Goal: Navigation & Orientation: Find specific page/section

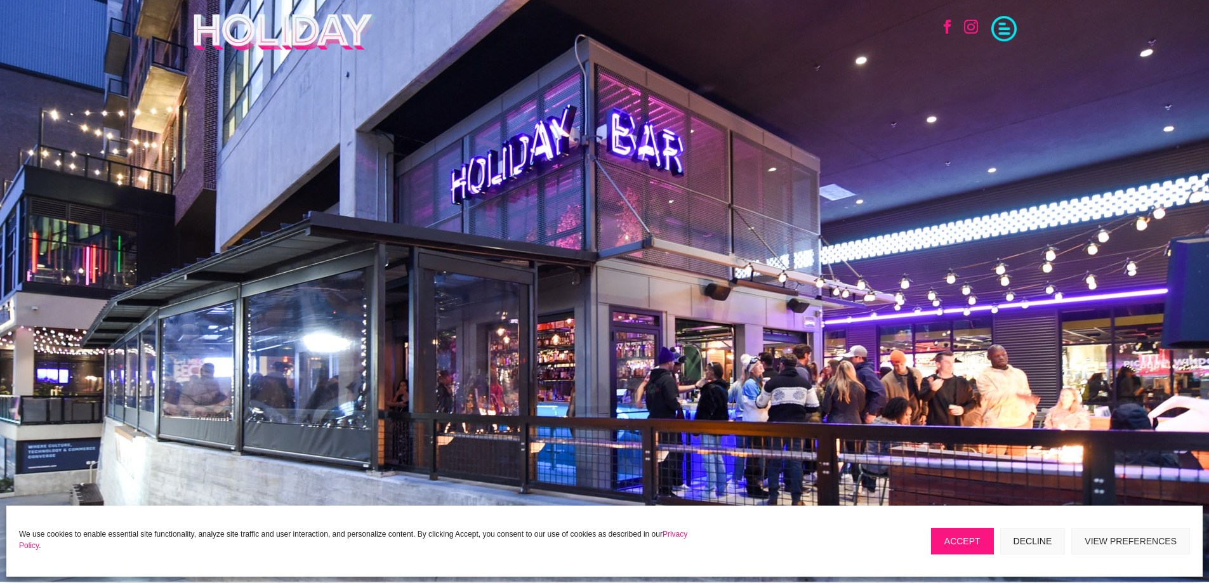
click at [1004, 30] on span at bounding box center [1003, 27] width 25 height 25
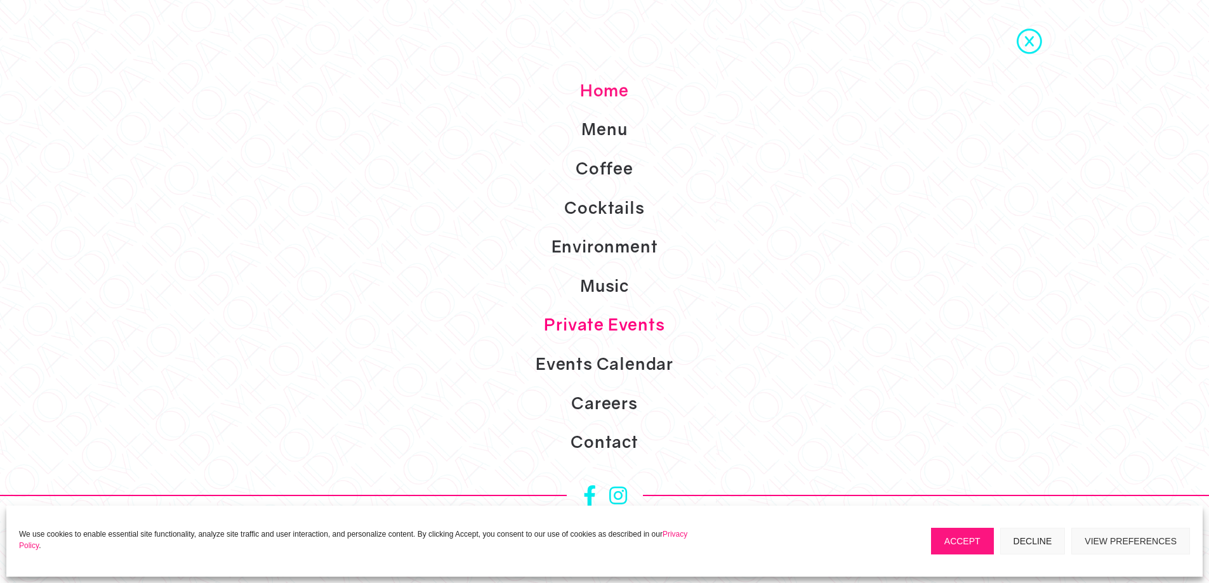
scroll to position [254, 0]
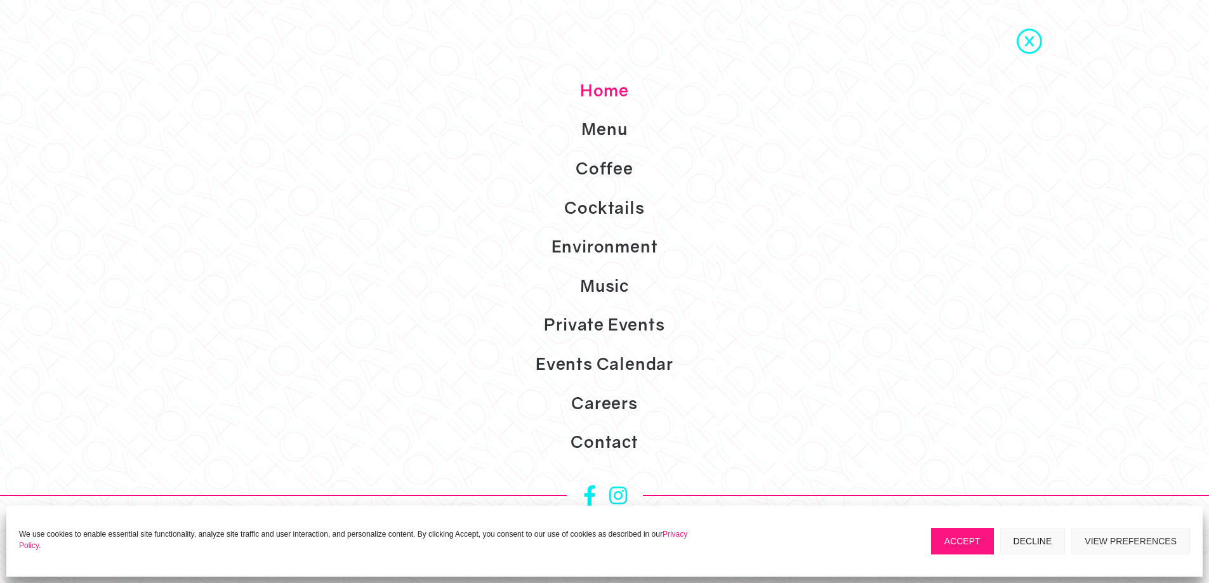
click at [1025, 541] on button "Decline" at bounding box center [1032, 541] width 65 height 27
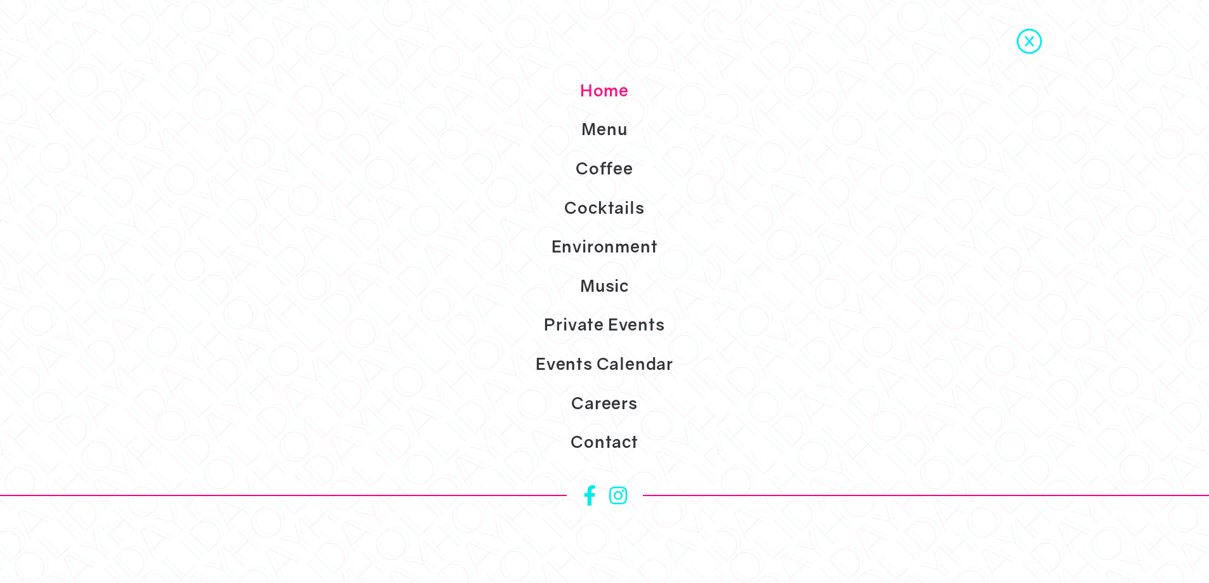
click at [1034, 39] on span at bounding box center [1028, 39] width 25 height 25
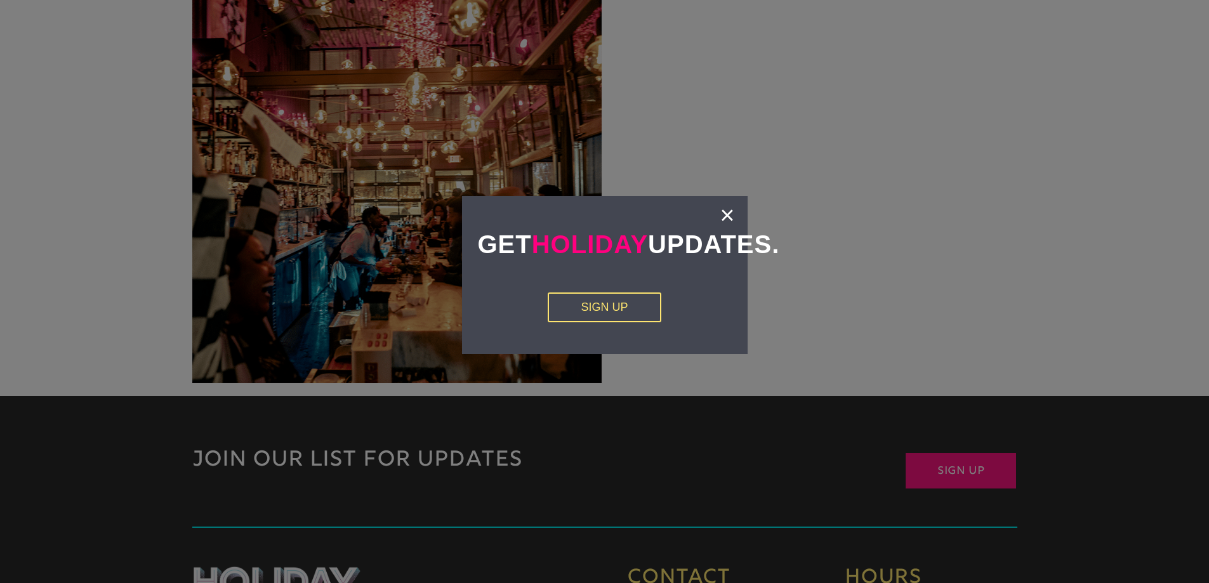
scroll to position [2980, 0]
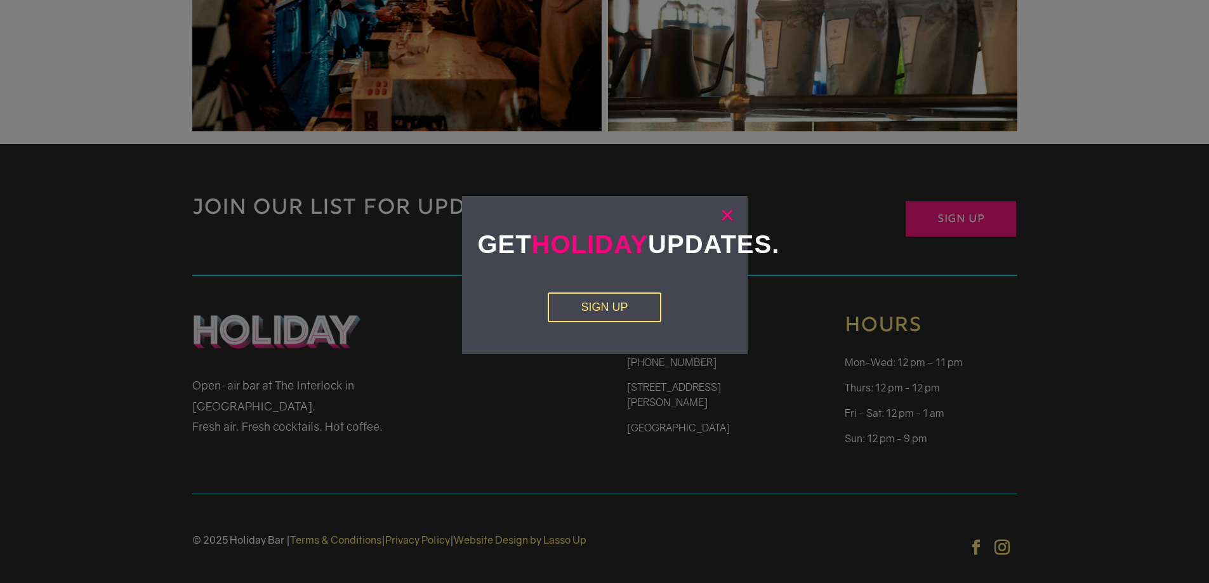
click at [728, 216] on link "×" at bounding box center [726, 215] width 15 height 13
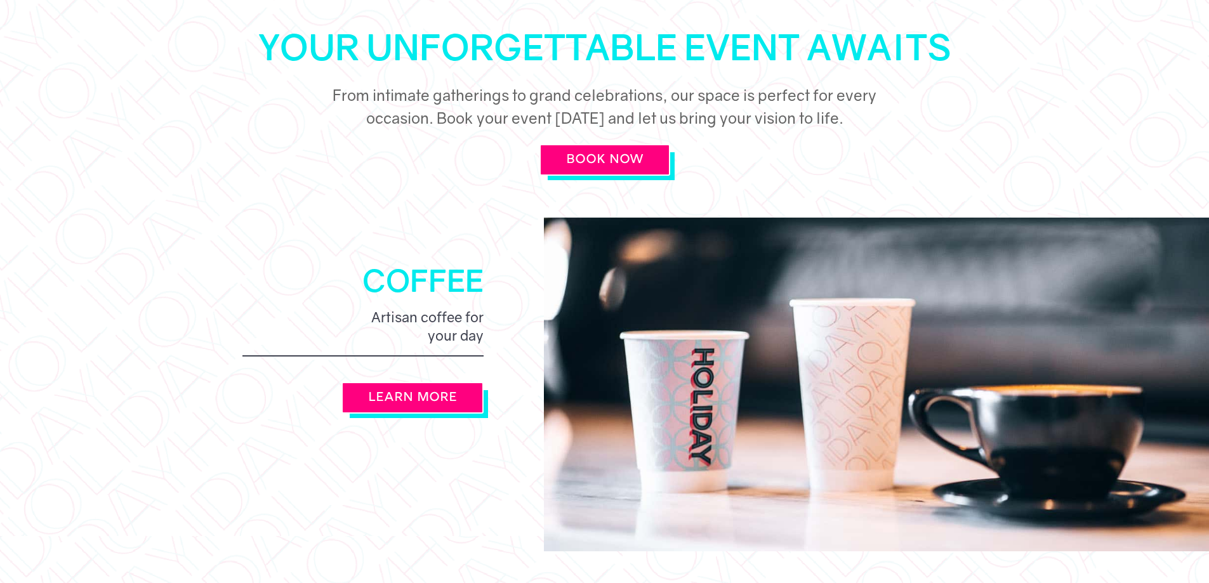
scroll to position [886, 0]
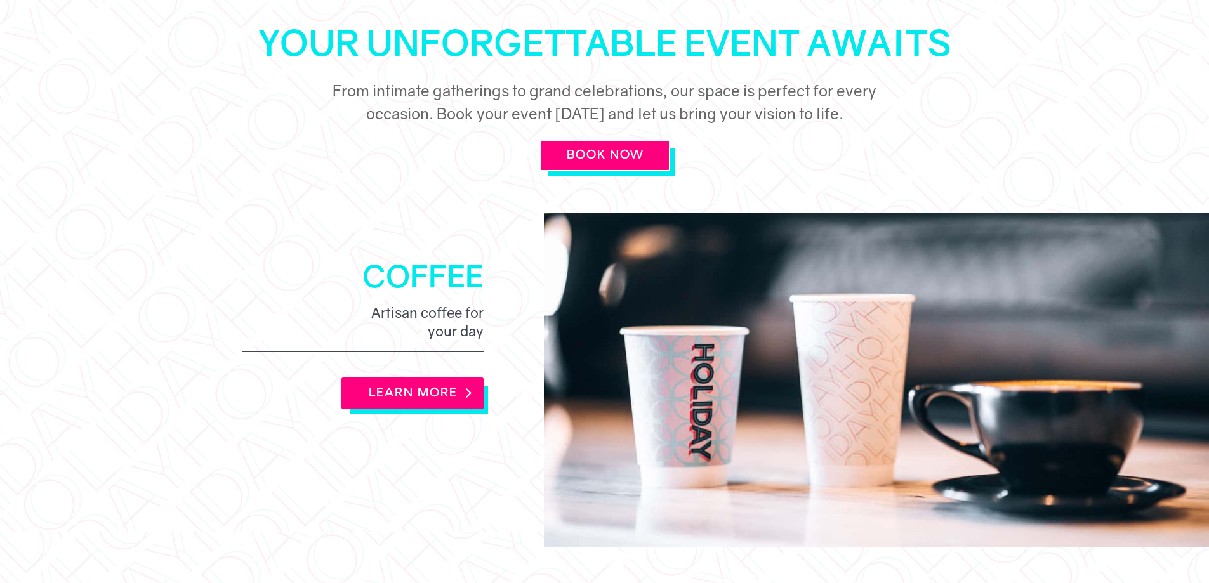
click at [414, 378] on link "LEARN MORE" at bounding box center [412, 394] width 142 height 32
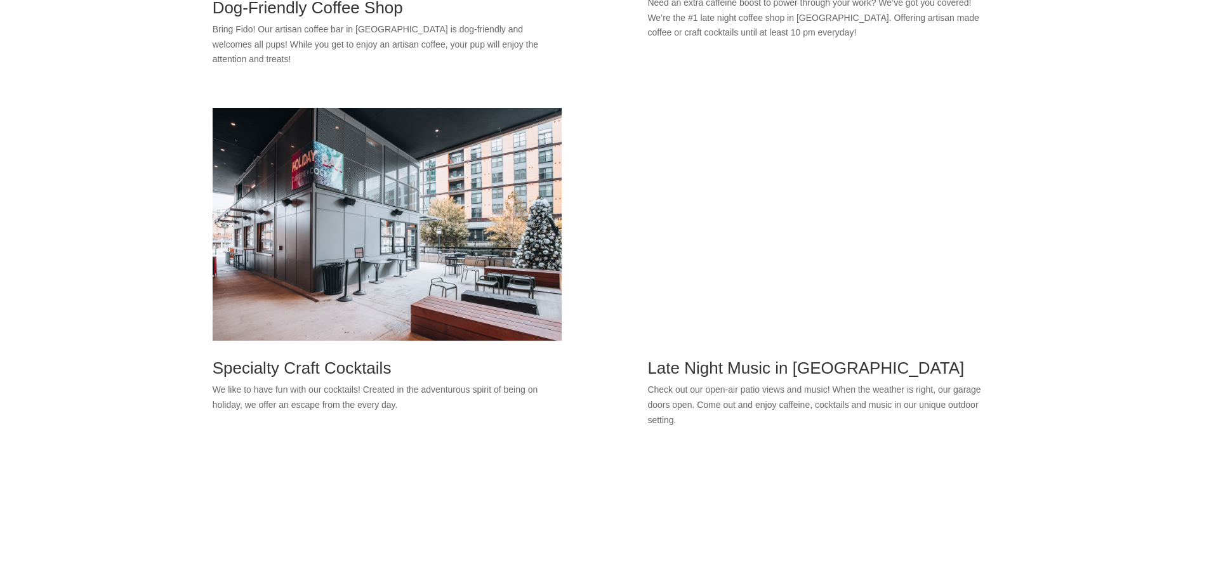
scroll to position [2284, 0]
